Goal: Information Seeking & Learning: Learn about a topic

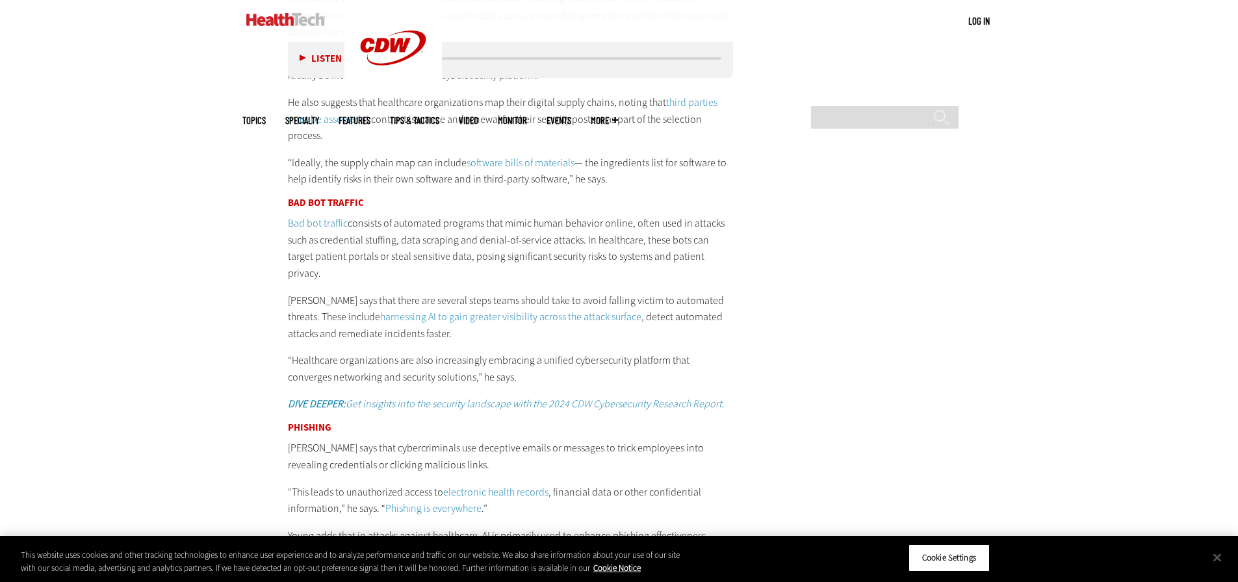
scroll to position [2326, 0]
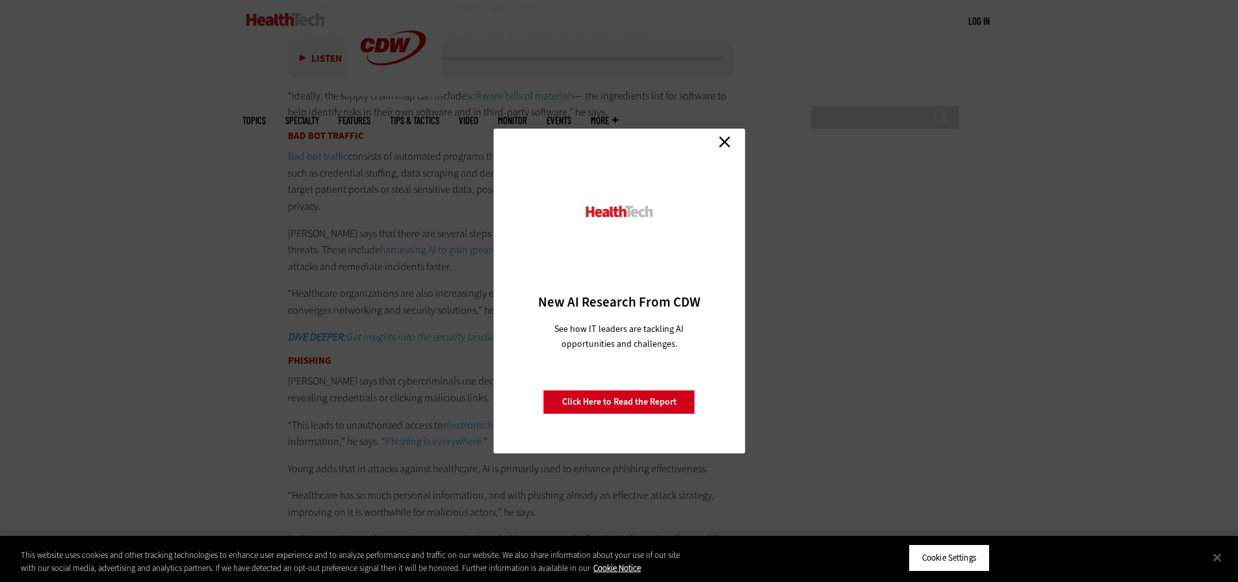
click at [723, 144] on link "Close" at bounding box center [725, 142] width 20 height 20
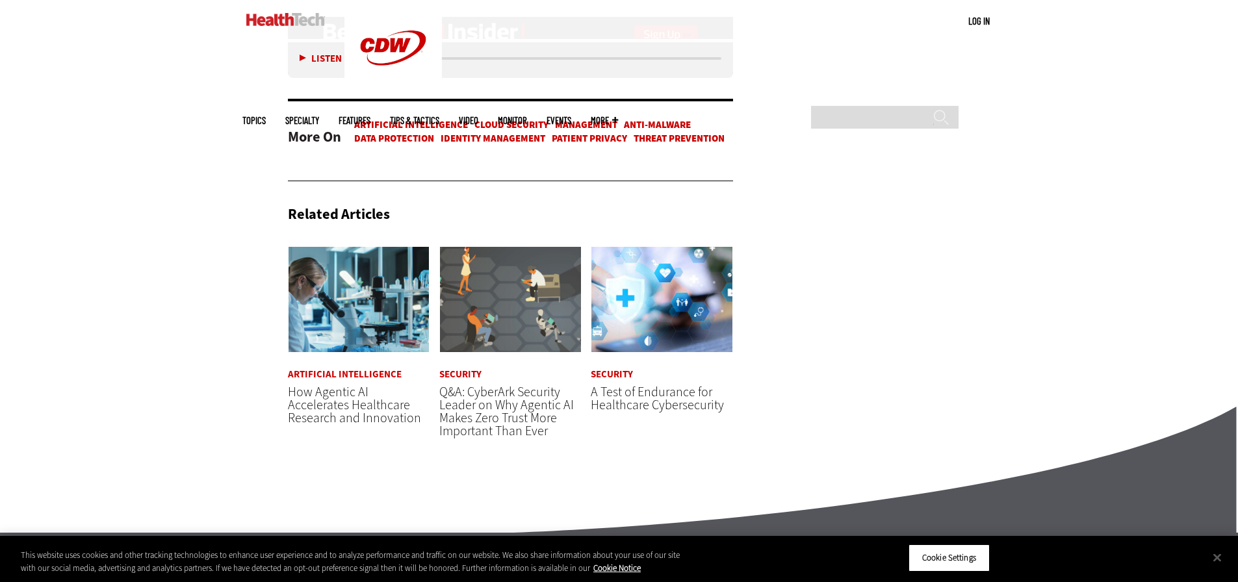
scroll to position [3041, 0]
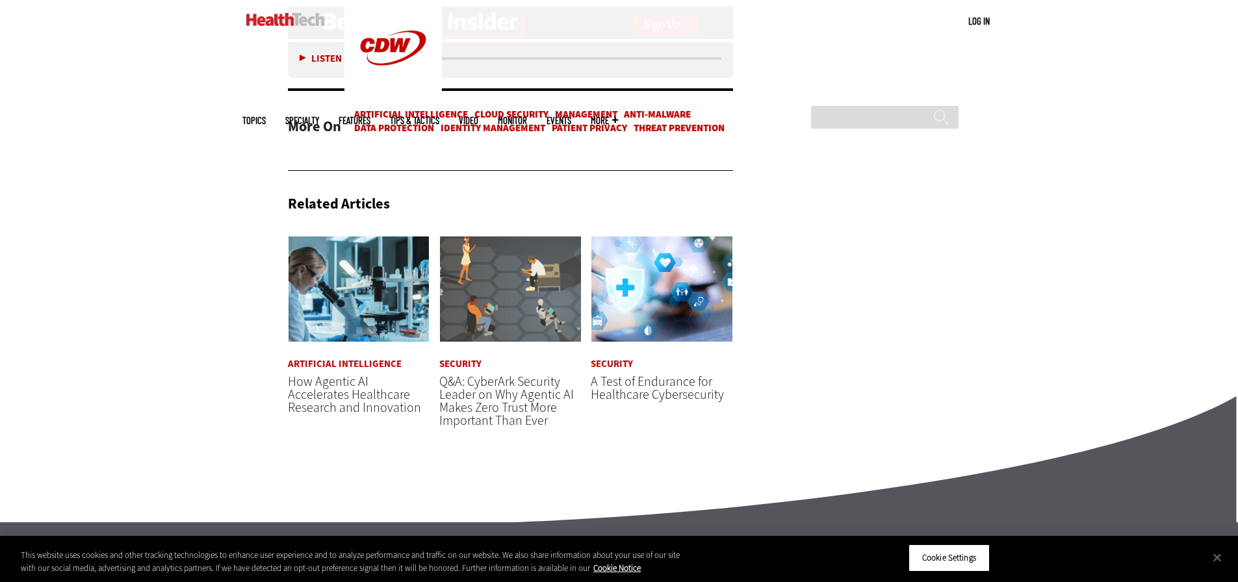
click at [664, 404] on span "A Test of Endurance for Healthcare Cybersecurity" at bounding box center [657, 388] width 133 height 31
